Goal: Complete application form: Complete application form

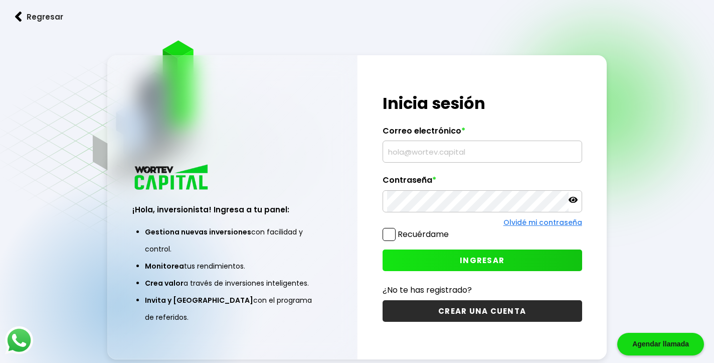
click at [413, 154] on input "text" at bounding box center [482, 151] width 191 height 21
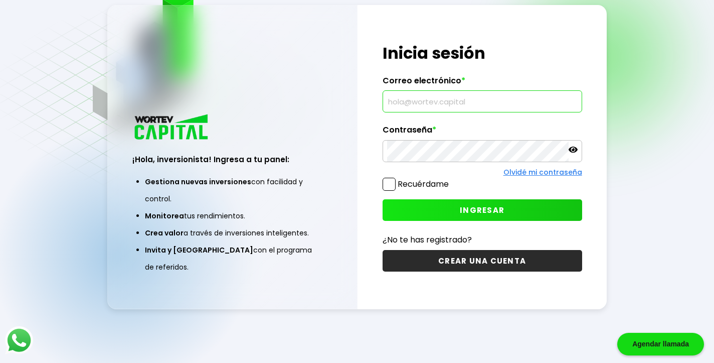
click at [492, 261] on button "CREAR UNA CUENTA" at bounding box center [483, 261] width 200 height 22
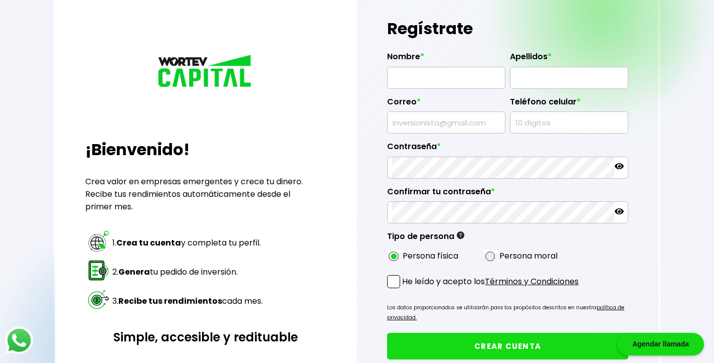
click at [417, 78] on input "text" at bounding box center [446, 77] width 109 height 21
type input "[PERSON_NAME]"
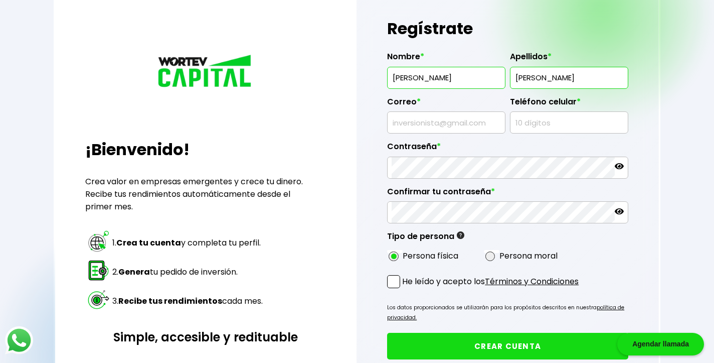
type input "[PERSON_NAME]"
click at [422, 123] on input "text" at bounding box center [446, 122] width 109 height 21
type input "[EMAIL_ADDRESS][DOMAIN_NAME]"
click at [548, 127] on input "text" at bounding box center [568, 122] width 109 height 21
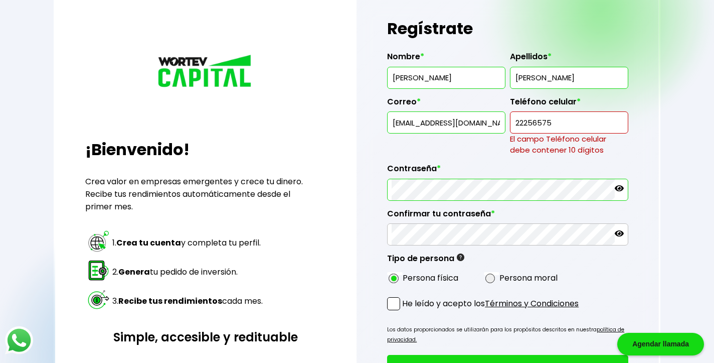
click at [542, 168] on div "Contraseña *" at bounding box center [507, 177] width 241 height 45
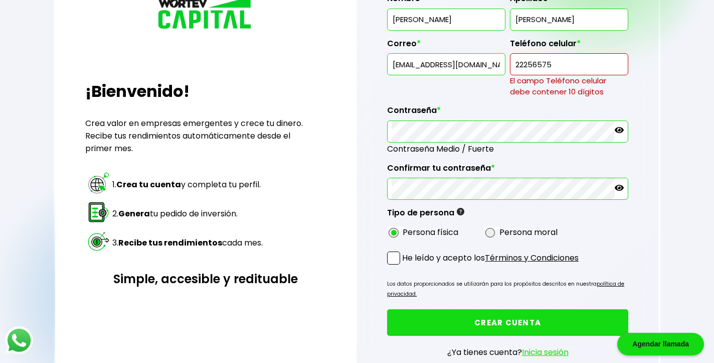
scroll to position [94, 0]
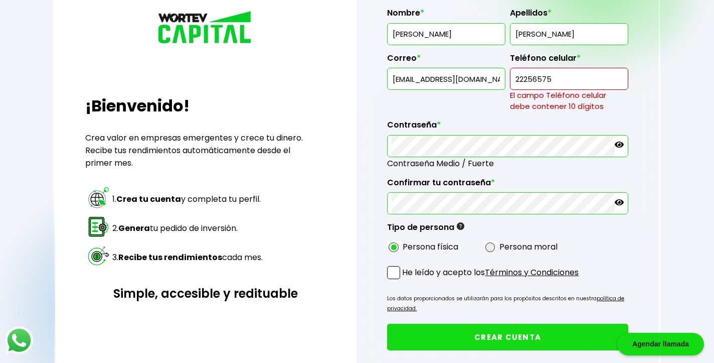
click at [391, 275] on span at bounding box center [393, 272] width 13 height 13
click at [404, 280] on input "He leído y acepto los Términos y Condiciones" at bounding box center [404, 280] width 0 height 0
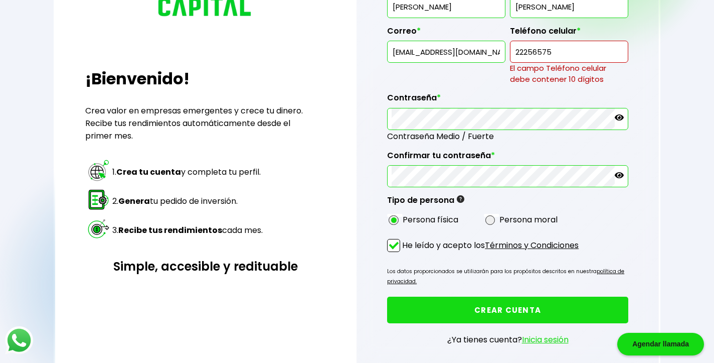
scroll to position [129, 0]
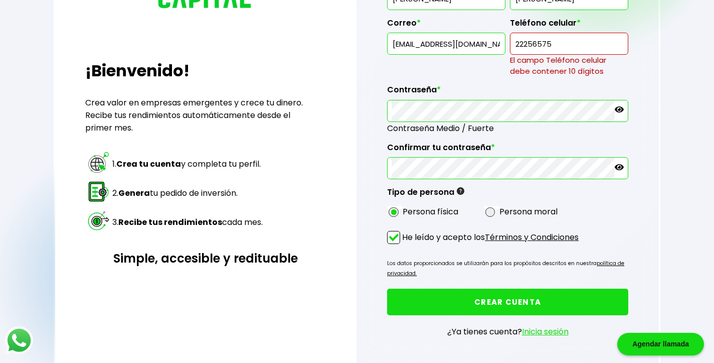
click at [465, 301] on button "CREAR CUENTA" at bounding box center [507, 301] width 241 height 27
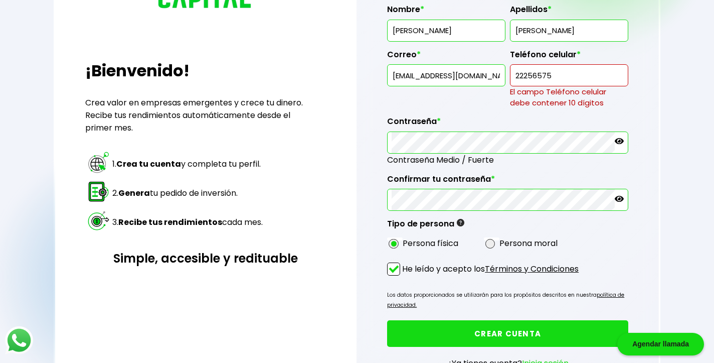
click at [574, 69] on input "22256575" at bounding box center [568, 75] width 109 height 21
click at [572, 73] on input "22256575" at bounding box center [568, 75] width 109 height 21
drag, startPoint x: 572, startPoint y: 73, endPoint x: 498, endPoint y: 72, distance: 74.2
click at [498, 72] on div "Nombre * JORGE Apellidos * MUÑOZ LOPEZ Correo * jorgeml85@hotmail.com Teléfono …" at bounding box center [507, 124] width 241 height 256
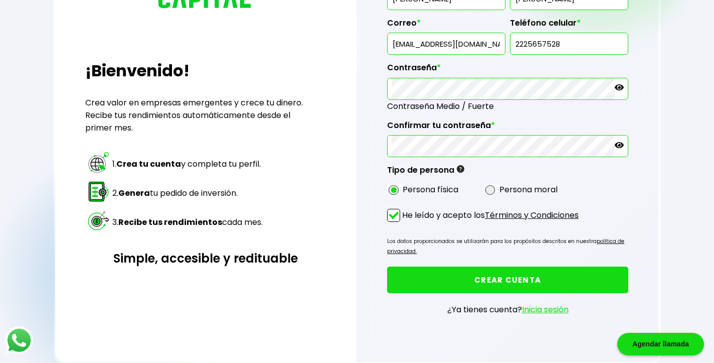
type input "2225657528"
click at [463, 280] on button "CREAR CUENTA" at bounding box center [507, 279] width 241 height 27
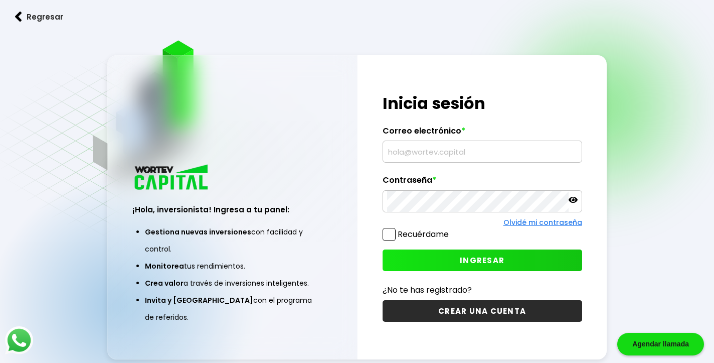
scroll to position [13, 0]
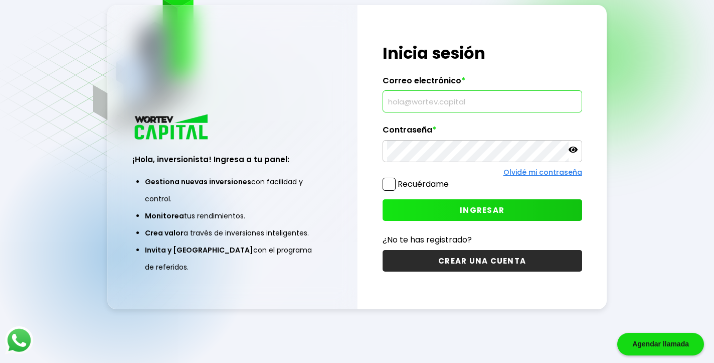
click at [401, 103] on input "text" at bounding box center [482, 101] width 191 height 21
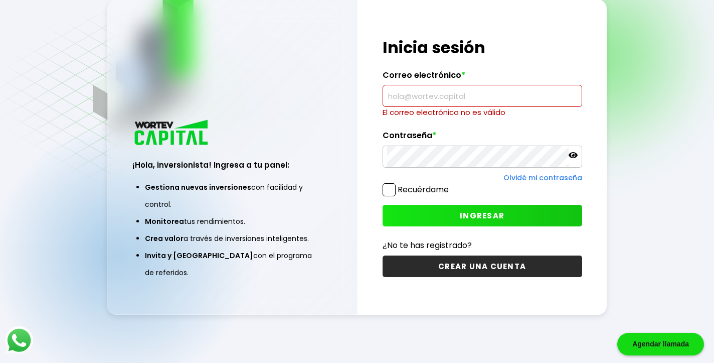
type input "[EMAIL_ADDRESS][DOMAIN_NAME]"
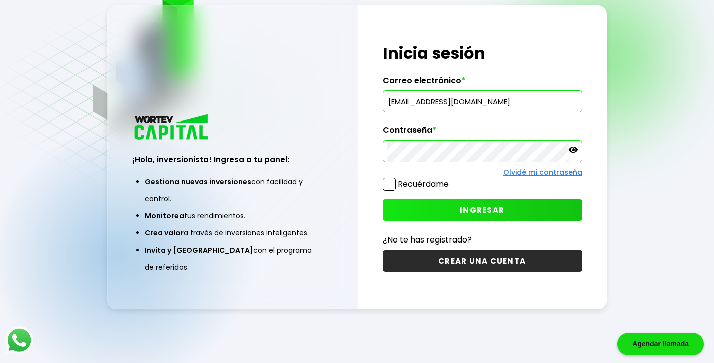
click at [574, 150] on icon at bounding box center [573, 149] width 9 height 6
click at [489, 211] on span "INGRESAR" at bounding box center [482, 210] width 45 height 11
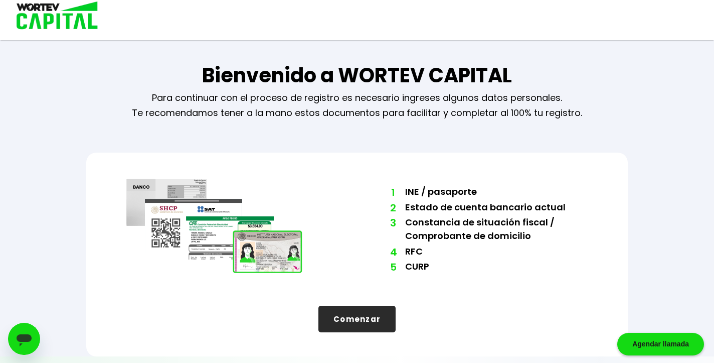
click at [357, 327] on button "Comenzar" at bounding box center [356, 318] width 77 height 27
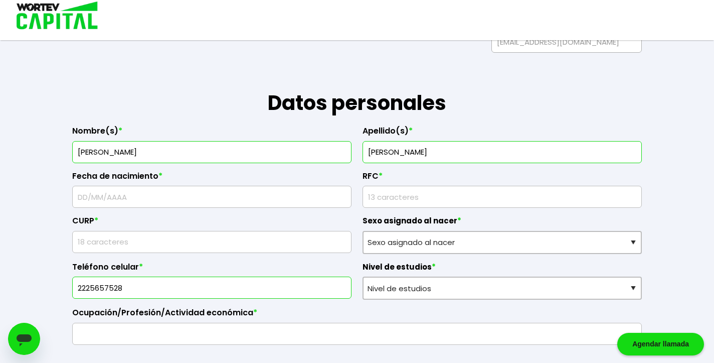
scroll to position [107, 0]
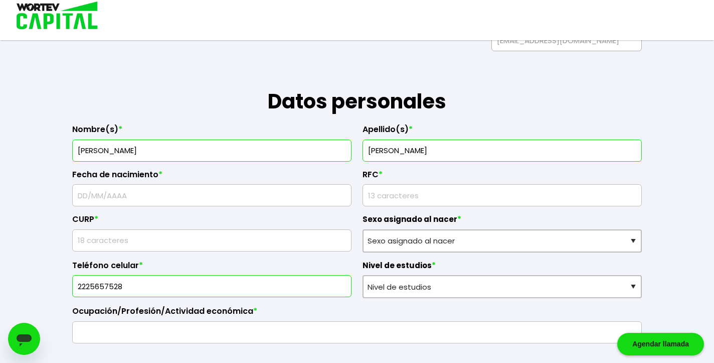
click at [183, 204] on input "text" at bounding box center [212, 195] width 270 height 21
type input "[DATE]"
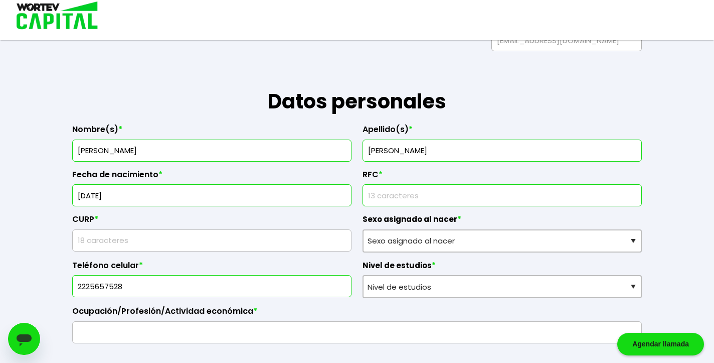
click at [476, 196] on input "rfc" at bounding box center [502, 195] width 270 height 21
type input "MULJ850418E8A"
click at [286, 245] on input "text" at bounding box center [212, 240] width 270 height 21
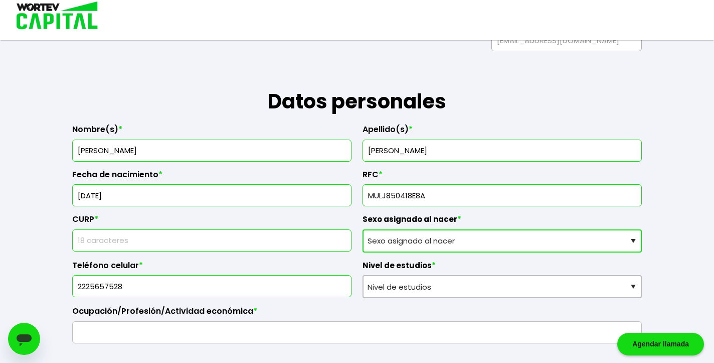
click at [427, 245] on select "Sexo asignado al nacer Hombre Mujer Prefiero no contestar" at bounding box center [502, 240] width 279 height 23
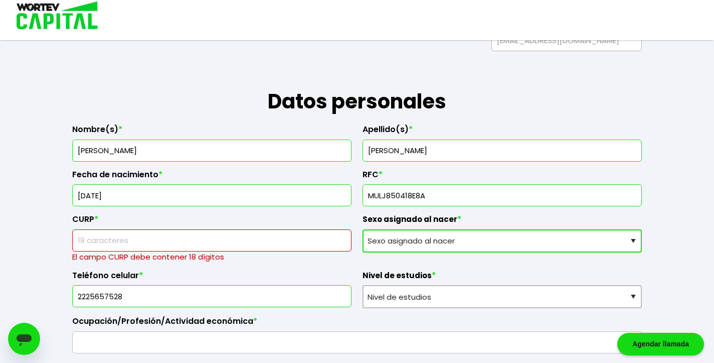
select select "Hombre"
click at [363, 229] on select "Sexo asignado al nacer Hombre Mujer Prefiero no contestar" at bounding box center [502, 240] width 279 height 23
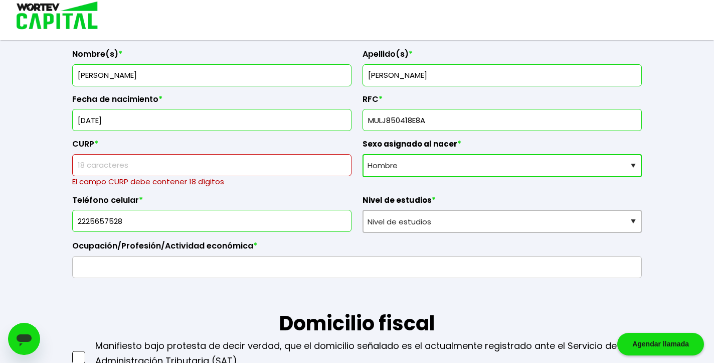
scroll to position [184, 0]
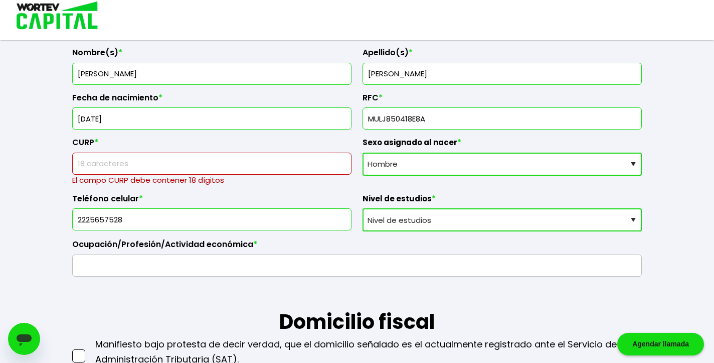
click at [408, 224] on select "Nivel de estudios Primaria Secundaria Bachillerato Licenciatura Posgrado" at bounding box center [502, 219] width 279 height 23
select select "Licenciatura"
click at [363, 208] on select "Nivel de estudios Primaria Secundaria Bachillerato Licenciatura Posgrado" at bounding box center [502, 219] width 279 height 23
click at [199, 261] on input "text" at bounding box center [357, 265] width 561 height 21
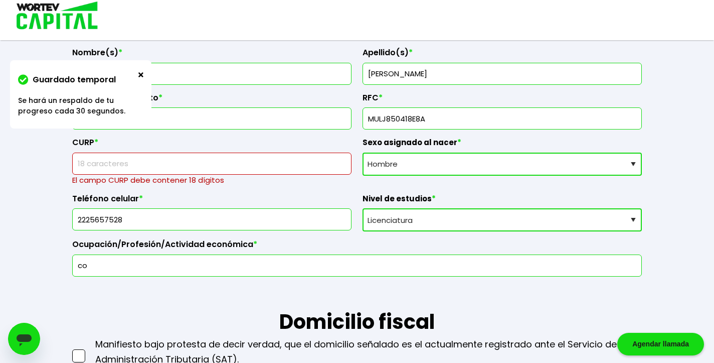
type input "c"
type input "CONTADOR PUBLICO"
click at [111, 164] on input "text" at bounding box center [212, 163] width 270 height 21
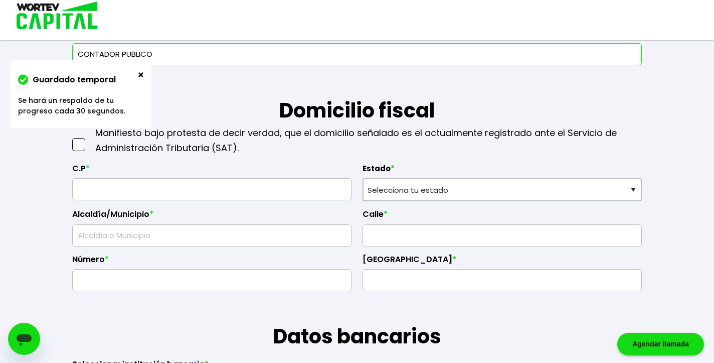
scroll to position [384, 0]
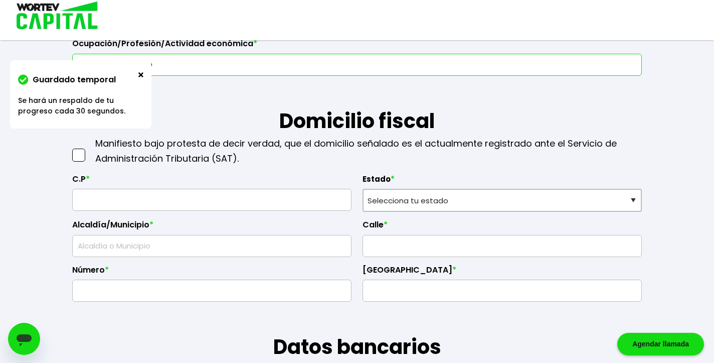
click at [151, 203] on input "text" at bounding box center [212, 199] width 270 height 21
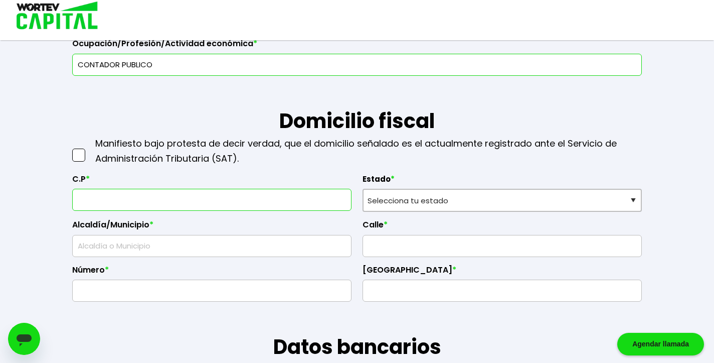
click at [83, 152] on span at bounding box center [78, 154] width 13 height 13
click at [89, 150] on input "checkbox" at bounding box center [89, 150] width 0 height 0
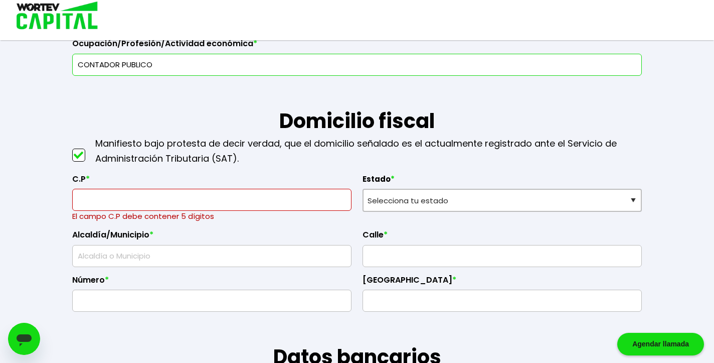
click at [120, 204] on input "text" at bounding box center [212, 199] width 270 height 21
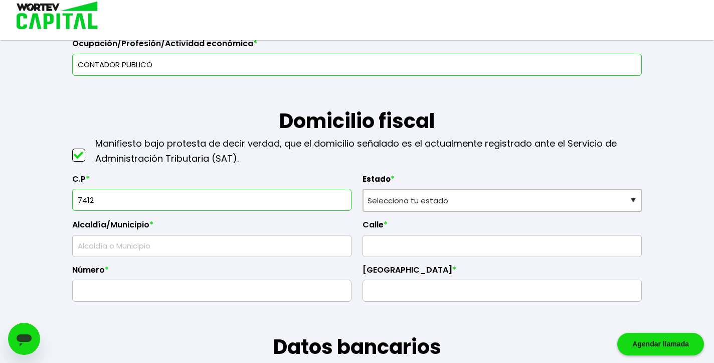
type input "74120"
select select "PU"
type input "San [PERSON_NAME]"
type input "La Joya"
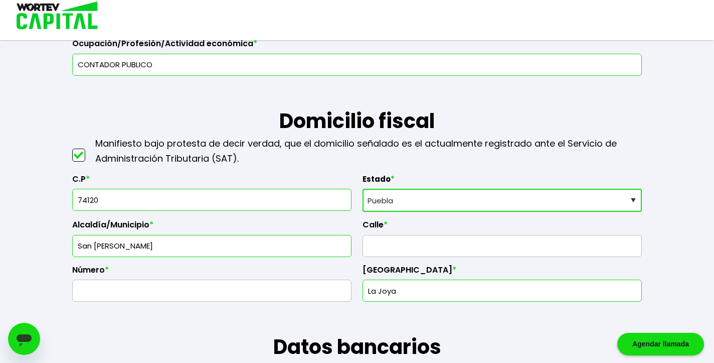
type input "74120"
click at [379, 247] on input "text" at bounding box center [502, 245] width 270 height 21
type input "[PERSON_NAME]"
type input "23"
type input "San [PERSON_NAME]"
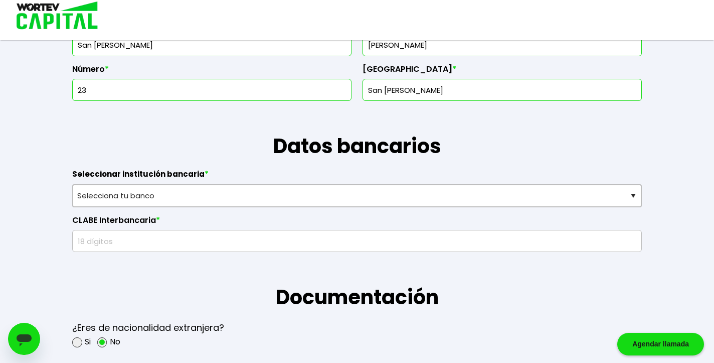
scroll to position [586, 0]
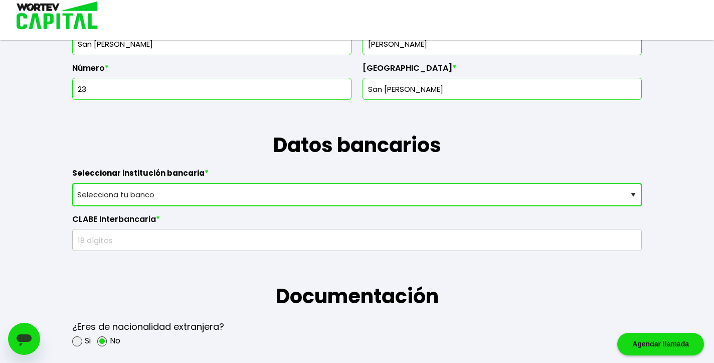
click at [269, 200] on select "Selecciona tu banco ABC Capital Actinver Afirme Albo ASP Banamex Banbajio Banco…" at bounding box center [357, 194] width 570 height 23
select select "BBVA Bancomer"
click at [72, 183] on select "Selecciona tu banco ABC Capital Actinver Afirme Albo ASP Banamex Banbajio Banco…" at bounding box center [357, 194] width 570 height 23
click at [136, 246] on input "text" at bounding box center [357, 239] width 561 height 21
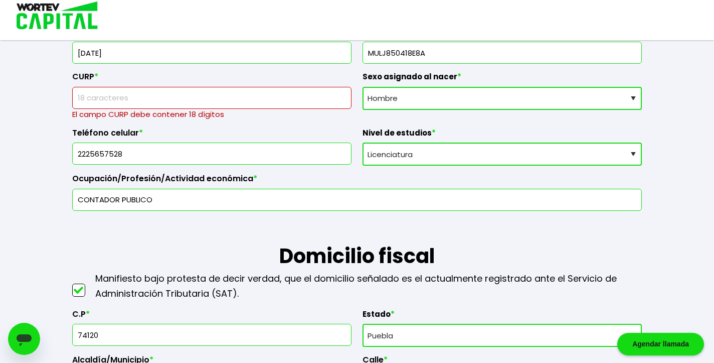
scroll to position [249, 0]
click at [136, 105] on input "text" at bounding box center [212, 98] width 270 height 21
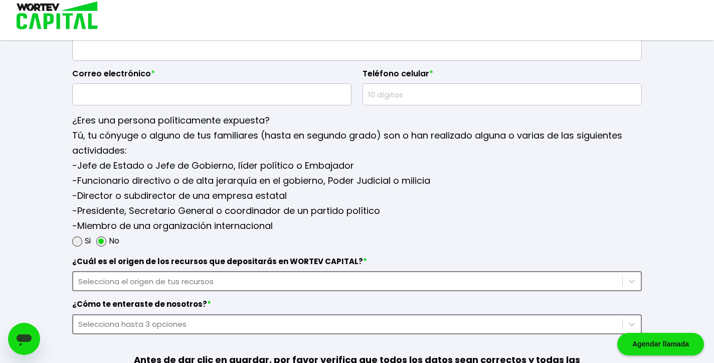
scroll to position [1304, 0]
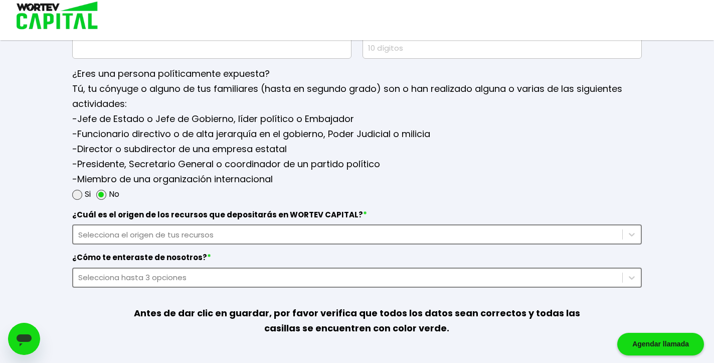
click at [160, 234] on div "Selecciona el origen de tus recursos" at bounding box center [347, 235] width 539 height 12
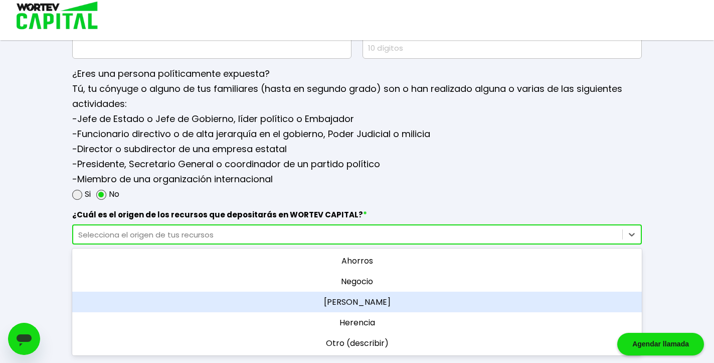
click at [194, 300] on div "[PERSON_NAME]" at bounding box center [357, 301] width 570 height 21
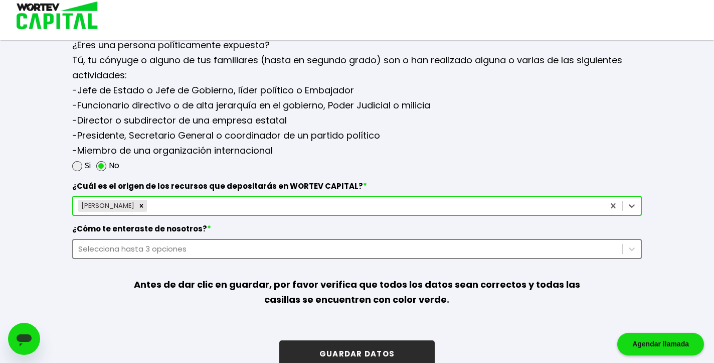
scroll to position [1351, 0]
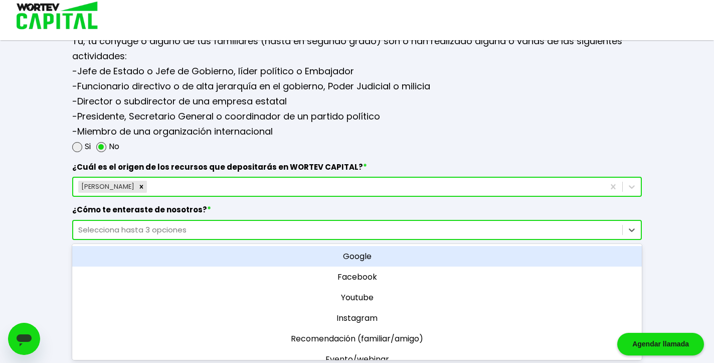
click at [181, 240] on div "option Google focused, 1 of 11. 11 results available. Use Up and Down to choose…" at bounding box center [357, 230] width 570 height 20
click at [184, 255] on div "Google" at bounding box center [357, 256] width 570 height 21
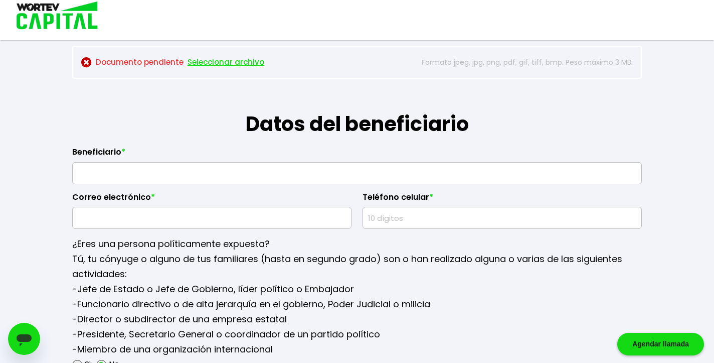
scroll to position [1132, 0]
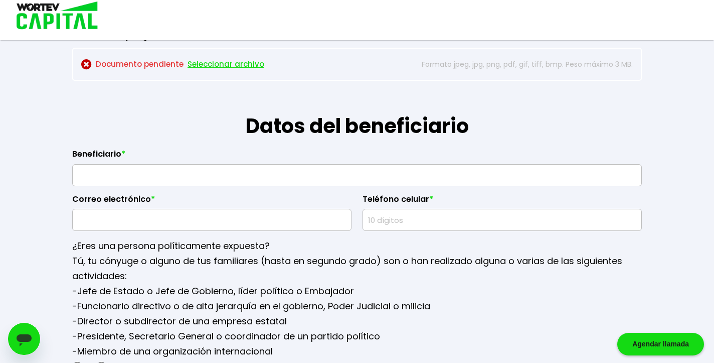
click at [141, 170] on input "text" at bounding box center [357, 174] width 561 height 21
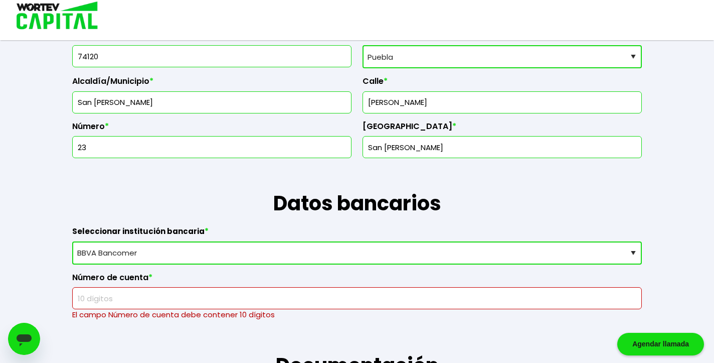
scroll to position [527, 0]
click at [202, 298] on input "text" at bounding box center [357, 298] width 561 height 21
paste input "850418"
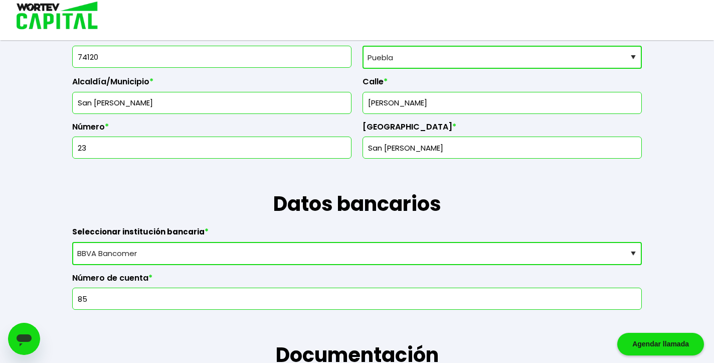
type input "8"
type input "1560685542"
click at [167, 325] on h1 "Documentación" at bounding box center [357, 339] width 570 height 60
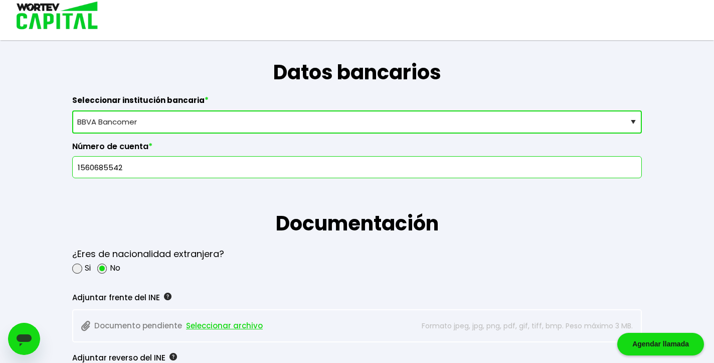
scroll to position [656, 0]
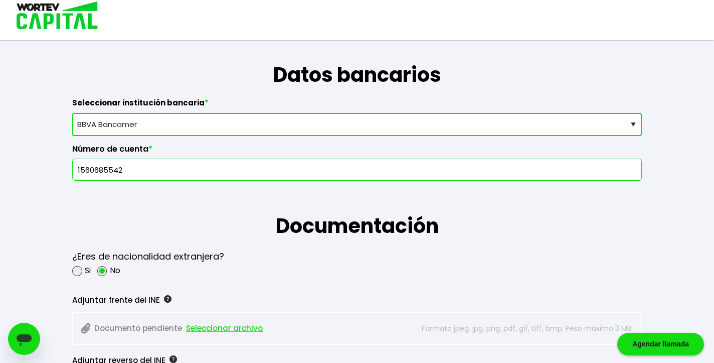
click at [161, 219] on h1 "Documentación" at bounding box center [357, 211] width 570 height 60
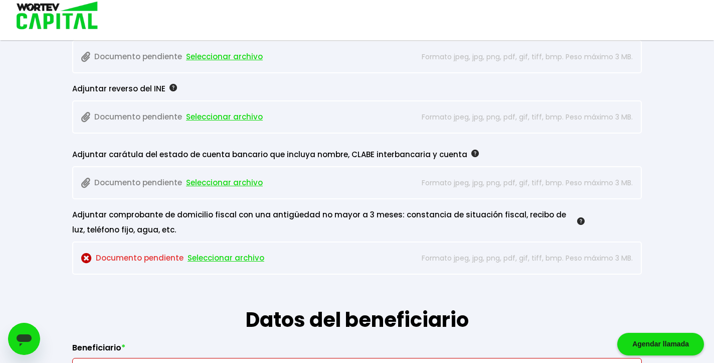
scroll to position [928, 0]
click at [232, 183] on span "Seleccionar archivo" at bounding box center [224, 181] width 77 height 15
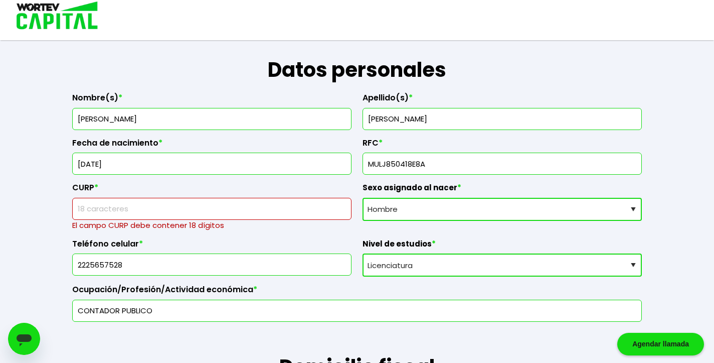
scroll to position [129, 0]
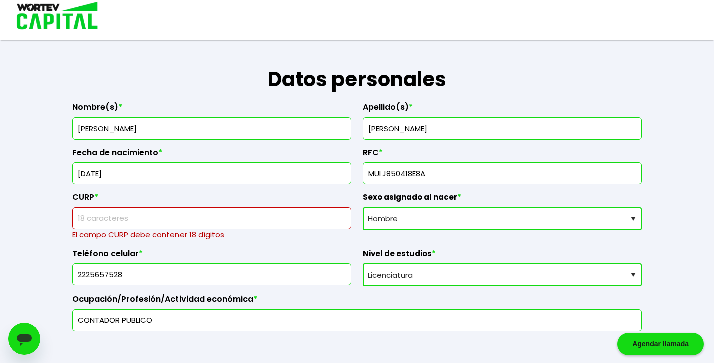
click at [133, 230] on p "El campo CURP debe contener 18 dígitos" at bounding box center [211, 234] width 279 height 11
click at [125, 225] on input "text" at bounding box center [212, 218] width 270 height 21
paste input "MULJ850418HPLXPR01"
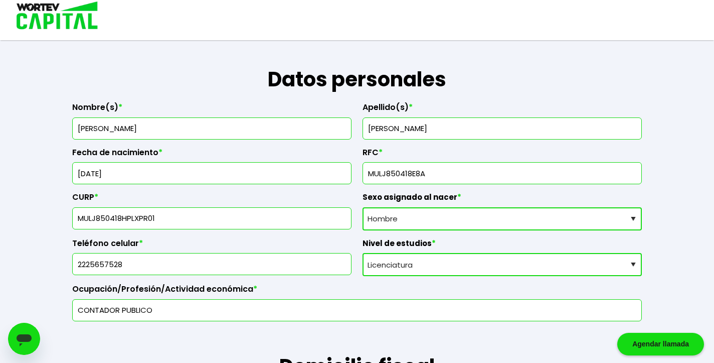
type input "MULJ850418HPLXPR01"
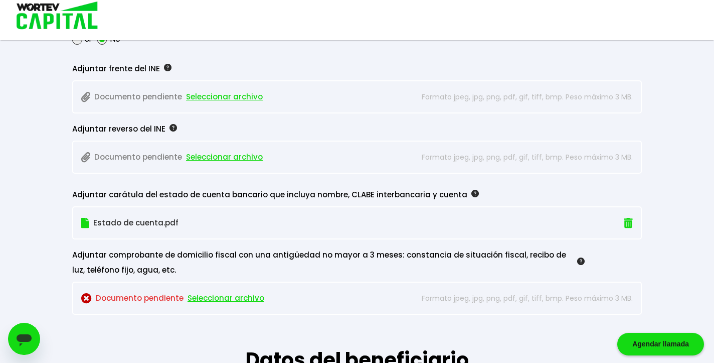
scroll to position [903, 0]
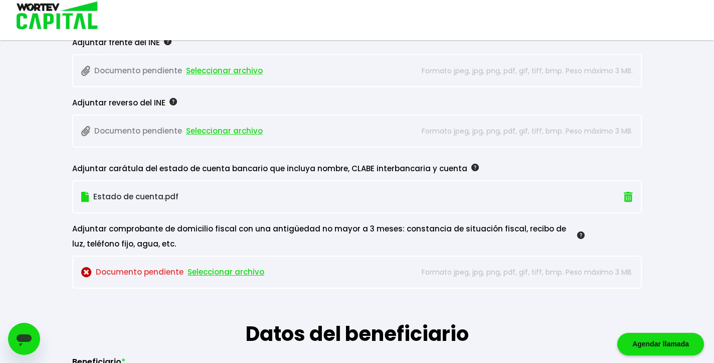
click at [226, 272] on span "Seleccionar archivo" at bounding box center [226, 271] width 77 height 15
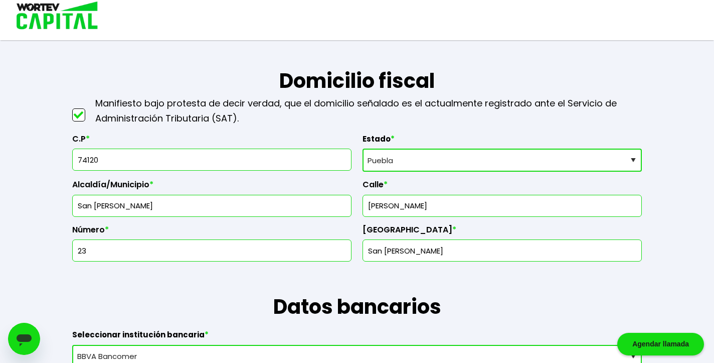
scroll to position [418, 0]
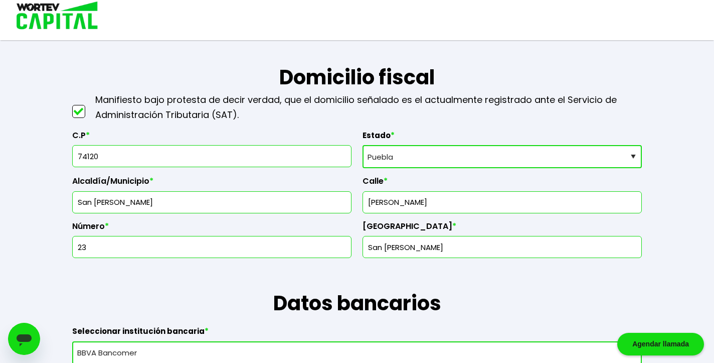
click at [488, 90] on h1 "Domicilio fiscal" at bounding box center [357, 62] width 570 height 60
click at [204, 280] on h1 "Datos bancarios" at bounding box center [357, 288] width 570 height 60
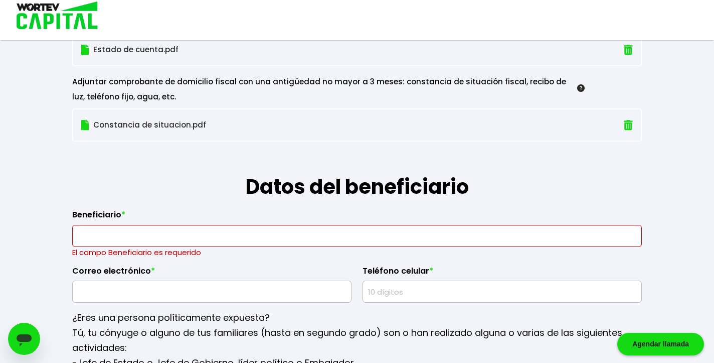
scroll to position [1175, 0]
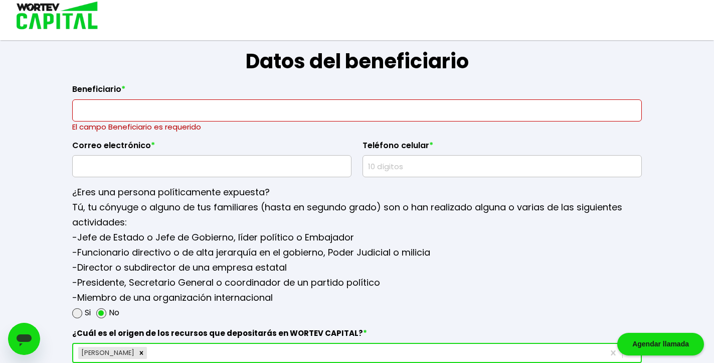
click at [127, 166] on input "text" at bounding box center [212, 165] width 270 height 21
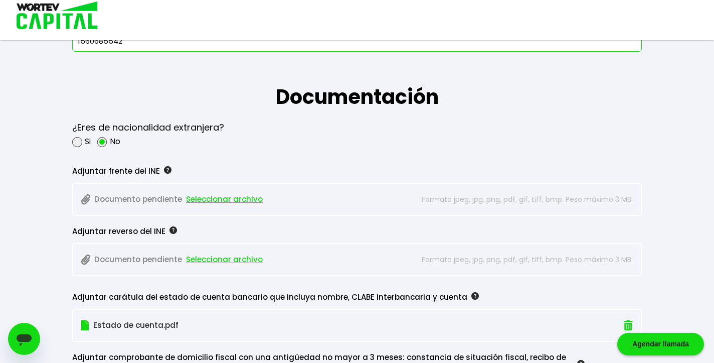
scroll to position [773, 0]
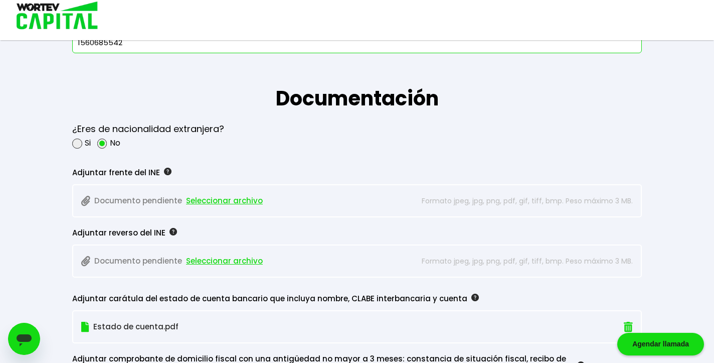
click at [248, 136] on div "¿Eres de nacionalidad extranjera? Si No" at bounding box center [357, 135] width 570 height 44
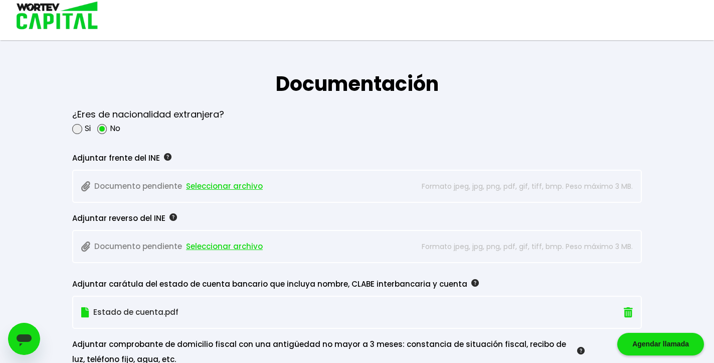
scroll to position [794, 0]
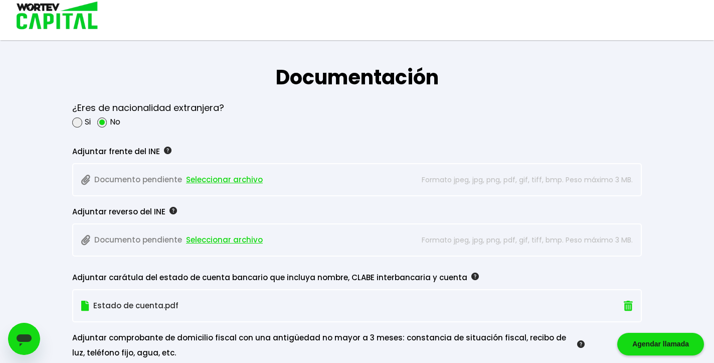
click at [221, 180] on span "Seleccionar archivo" at bounding box center [224, 179] width 77 height 15
click at [240, 238] on span "Seleccionar archivo" at bounding box center [224, 239] width 77 height 15
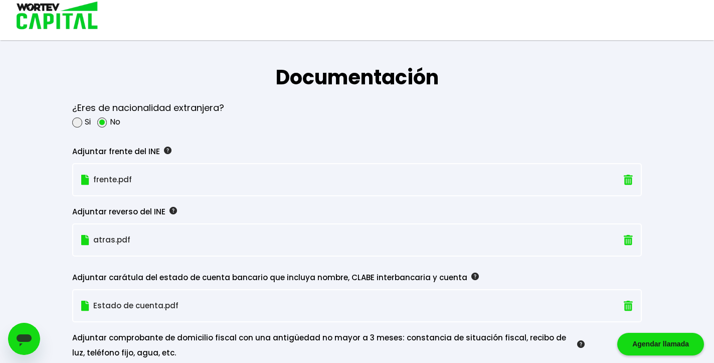
click at [40, 221] on div "Guardado temporal Se hará un respaldo de tu progreso cada 30 segundos. La sigui…" at bounding box center [357, 64] width 714 height 1716
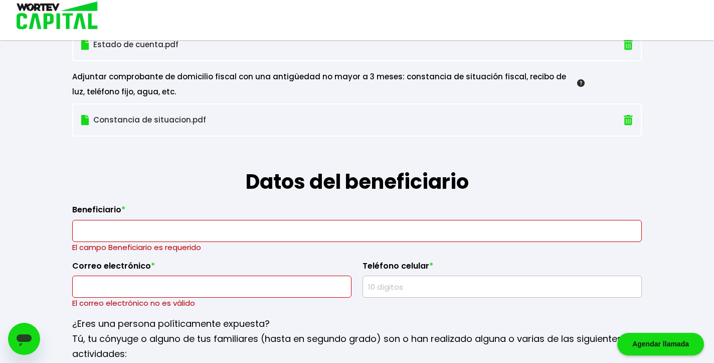
scroll to position [1059, 0]
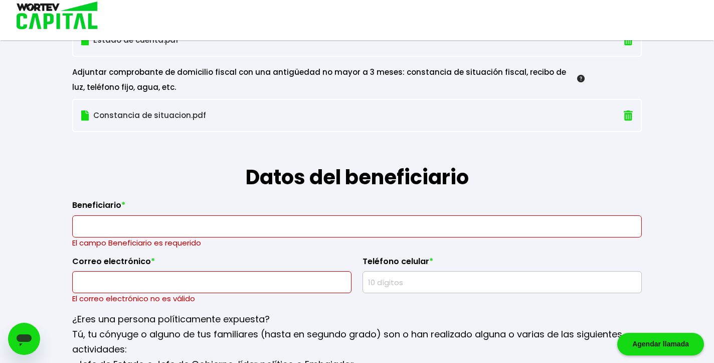
click at [114, 229] on input "text" at bounding box center [357, 226] width 561 height 21
click at [129, 226] on input "text" at bounding box center [357, 226] width 561 height 21
click at [91, 276] on input "text" at bounding box center [212, 281] width 270 height 21
click at [86, 220] on input "text" at bounding box center [357, 226] width 561 height 21
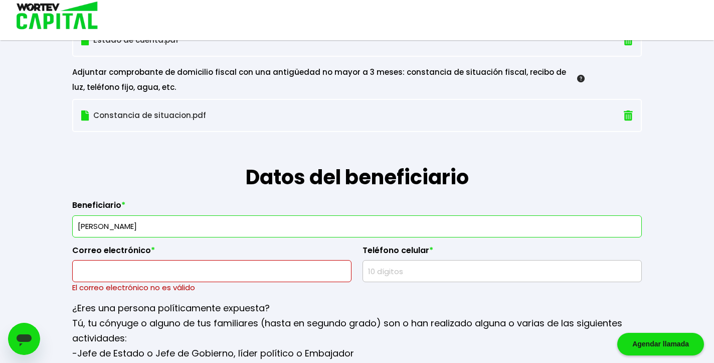
type input "[PERSON_NAME]"
click at [109, 286] on p "El correo electrónico no es válido" at bounding box center [211, 287] width 279 height 11
click at [118, 276] on input "text" at bounding box center [212, 270] width 270 height 21
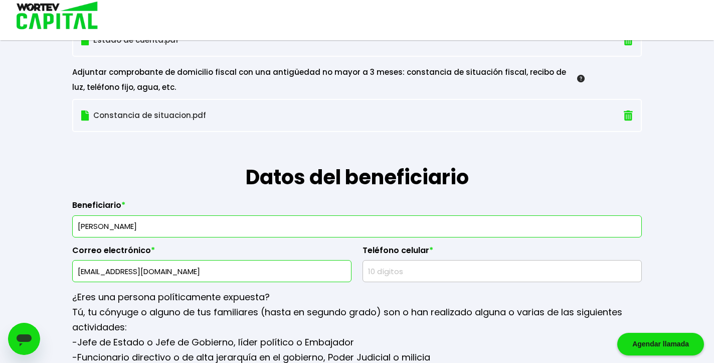
type input "[EMAIL_ADDRESS][DOMAIN_NAME]"
click at [401, 271] on input "text" at bounding box center [502, 270] width 270 height 21
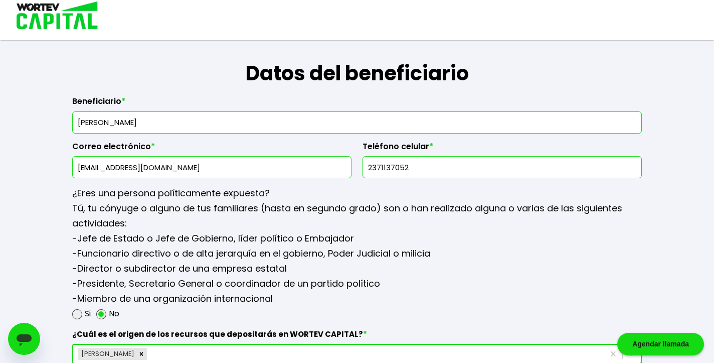
scroll to position [1330, 0]
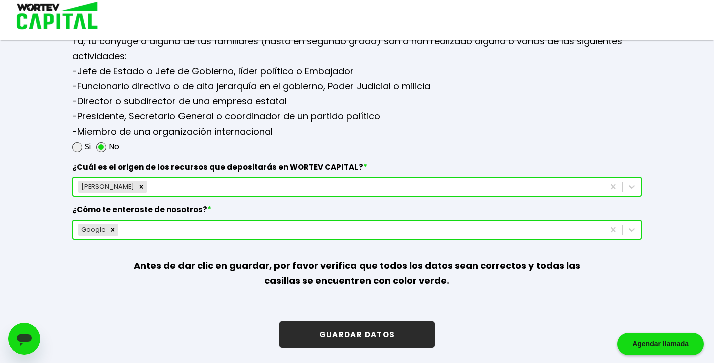
type input "2371137052"
click at [371, 333] on button "GUARDAR DATOS" at bounding box center [356, 334] width 155 height 27
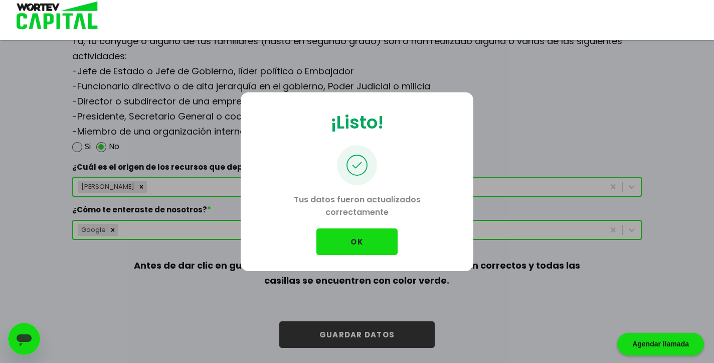
click at [351, 239] on button "OK" at bounding box center [356, 241] width 81 height 27
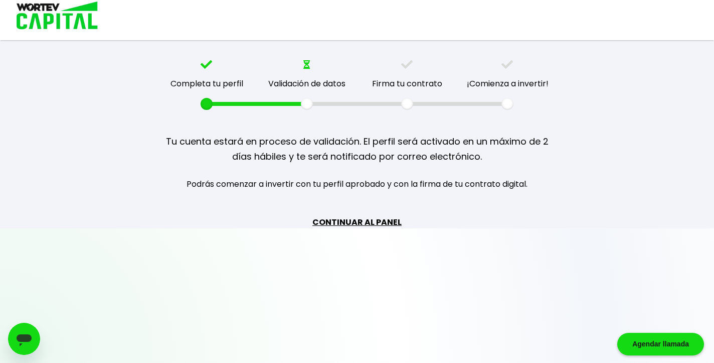
click at [362, 221] on link "CONTINUAR AL PANEL" at bounding box center [356, 222] width 89 height 13
